Goal: Information Seeking & Learning: Find specific fact

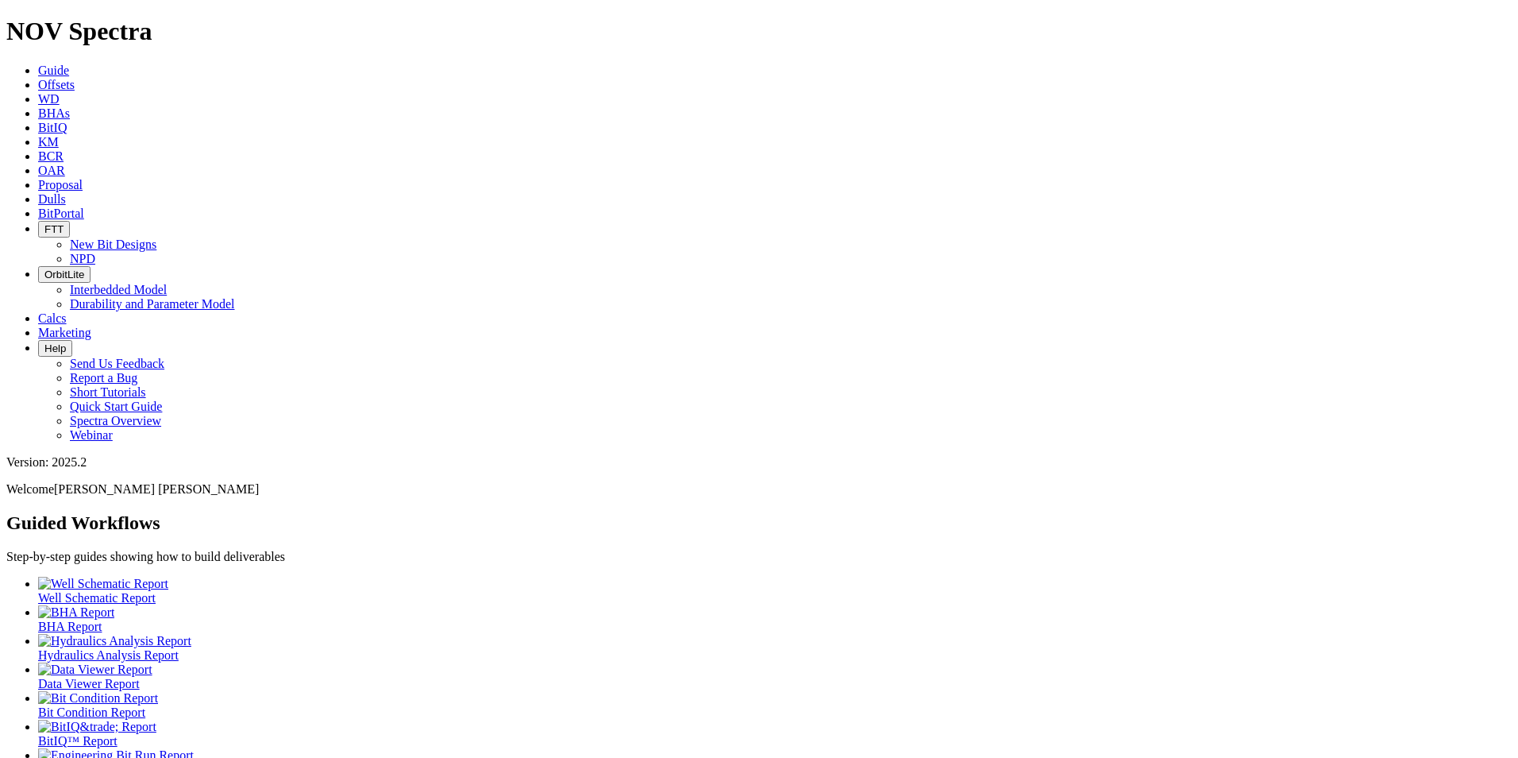
click at [66, 192] on link "Dulls" at bounding box center [52, 198] width 28 height 13
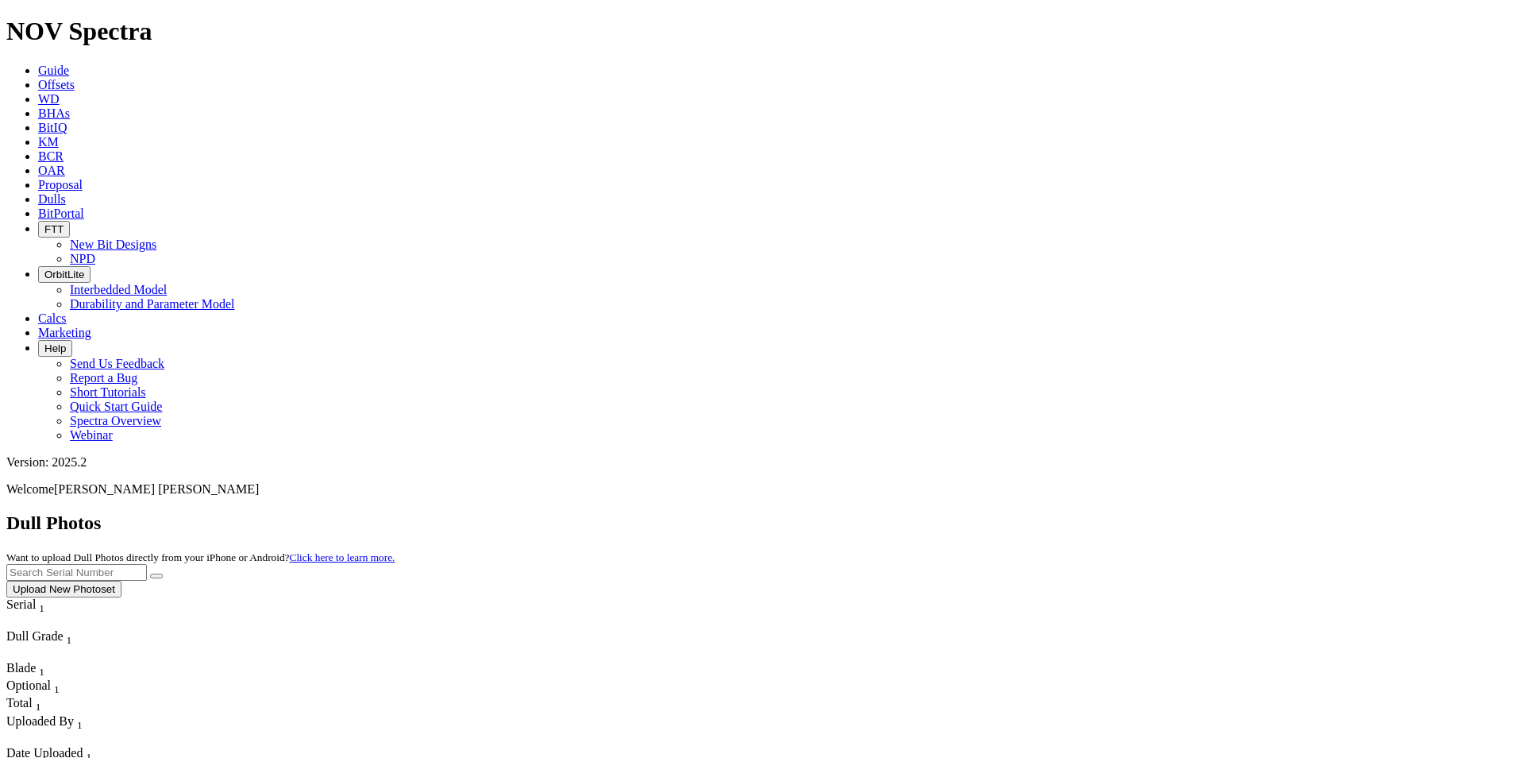
click at [75, 78] on link "Offsets" at bounding box center [56, 84] width 37 height 13
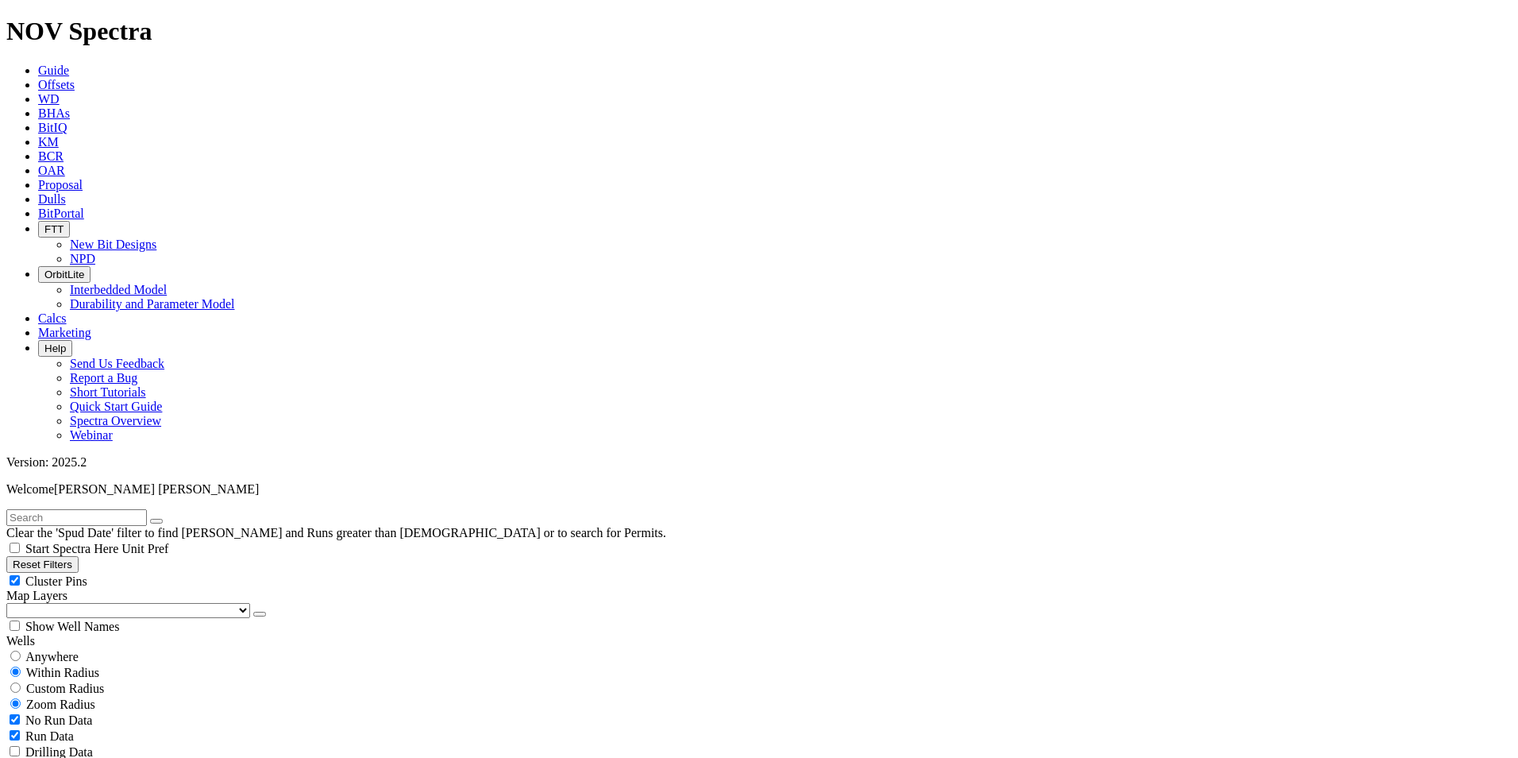
click at [113, 509] on input "text" at bounding box center [76, 517] width 141 height 17
type input "A321434"
click at [71, 650] on span "Anywhere" at bounding box center [51, 656] width 53 height 13
radio input "true"
radio input "false"
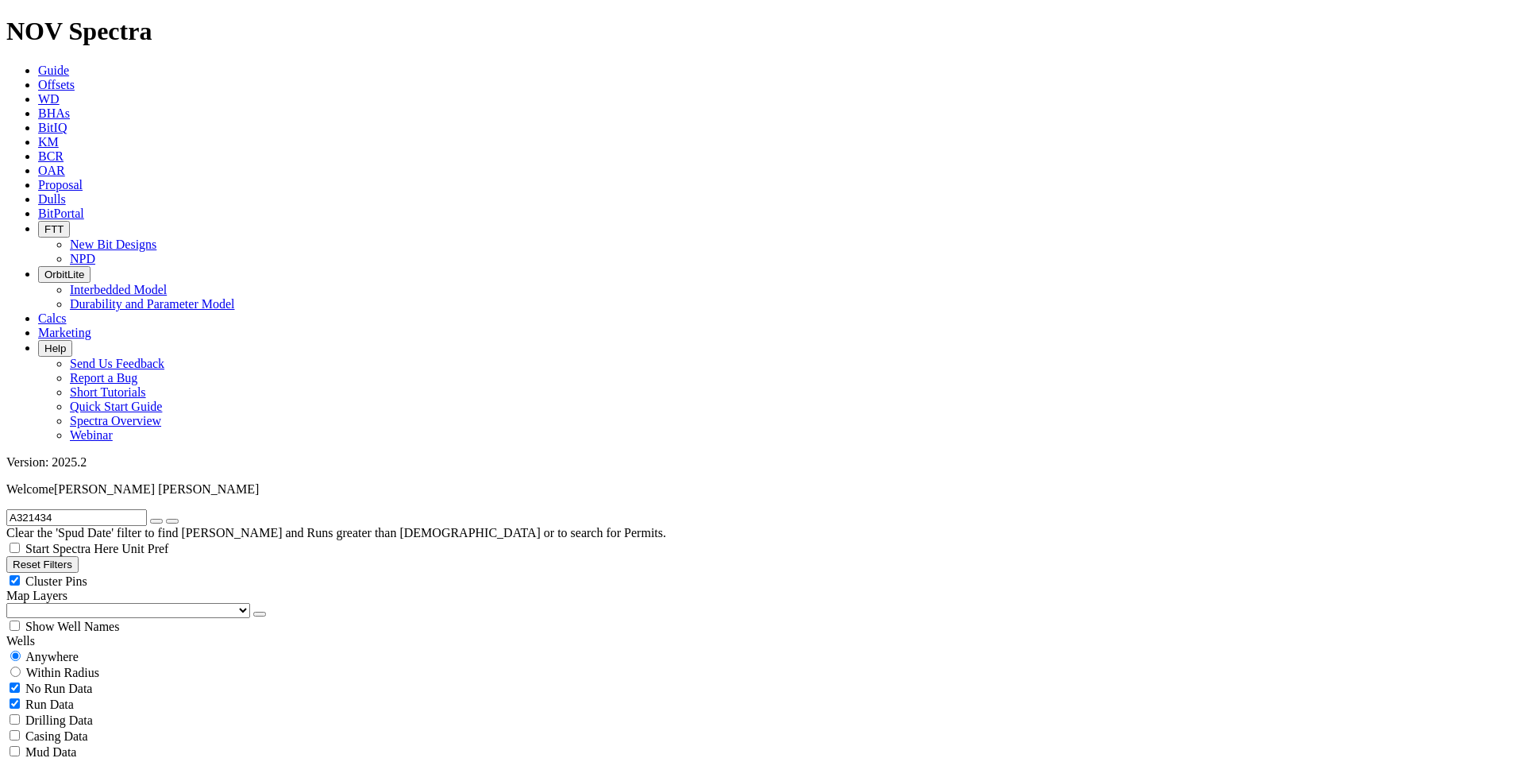
click at [172, 521] on icon "submit" at bounding box center [172, 521] width 0 height 0
click at [179, 519] on button "submit" at bounding box center [172, 521] width 13 height 5
click at [91, 509] on input "A321434" at bounding box center [76, 517] width 141 height 17
click at [179, 519] on button "submit" at bounding box center [172, 521] width 13 height 5
